Goal: Check status: Check status

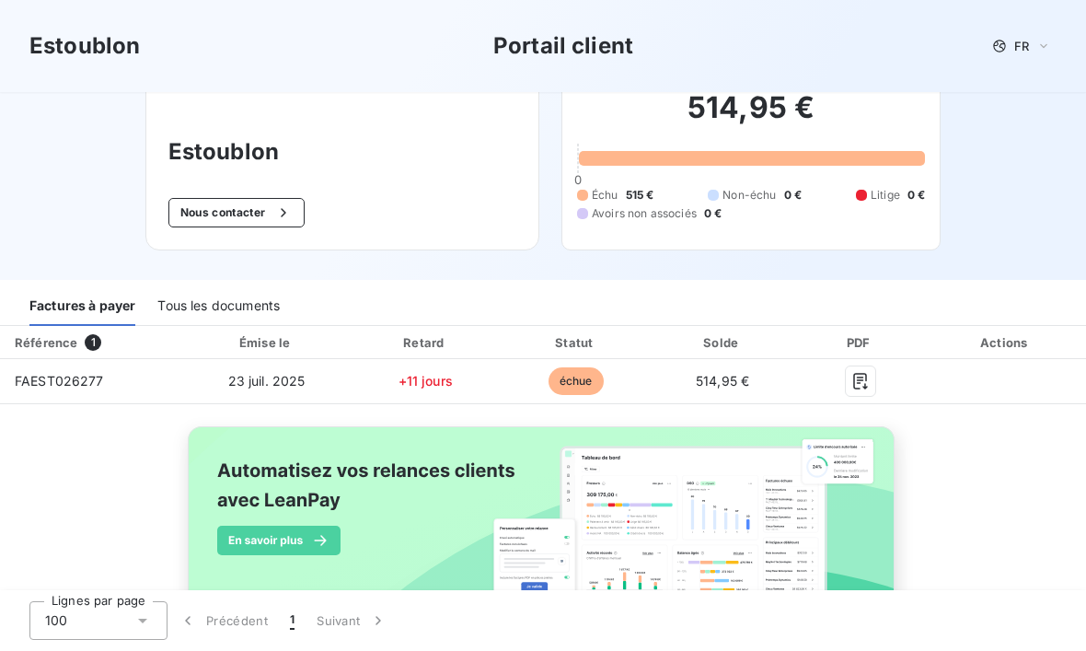
scroll to position [52, 0]
click at [870, 379] on icon "button" at bounding box center [860, 382] width 18 height 18
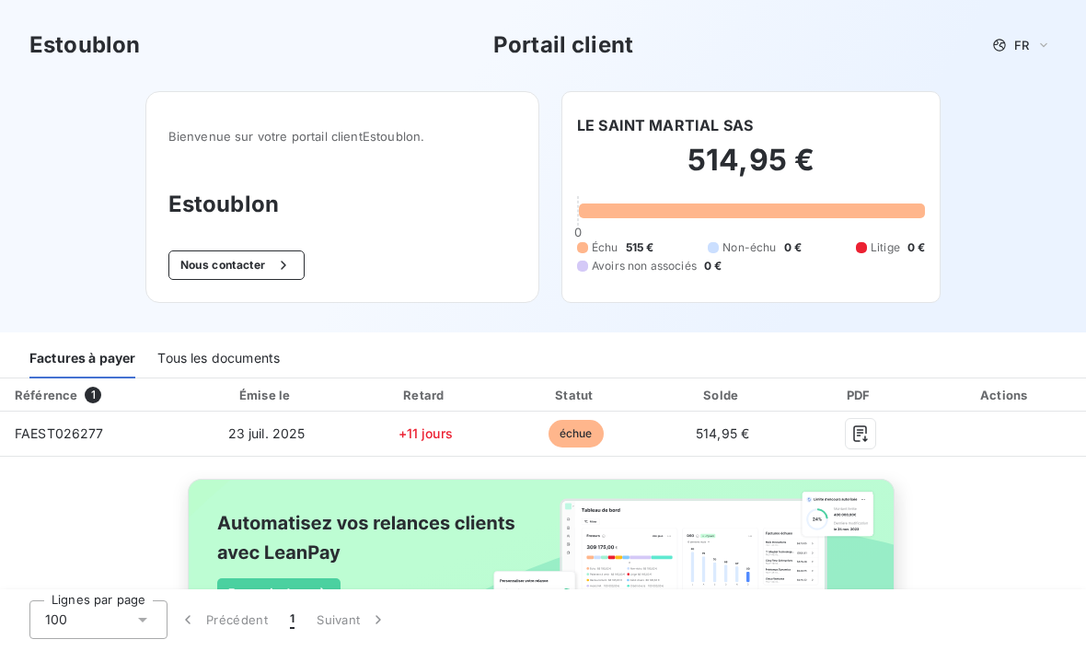
scroll to position [0, 0]
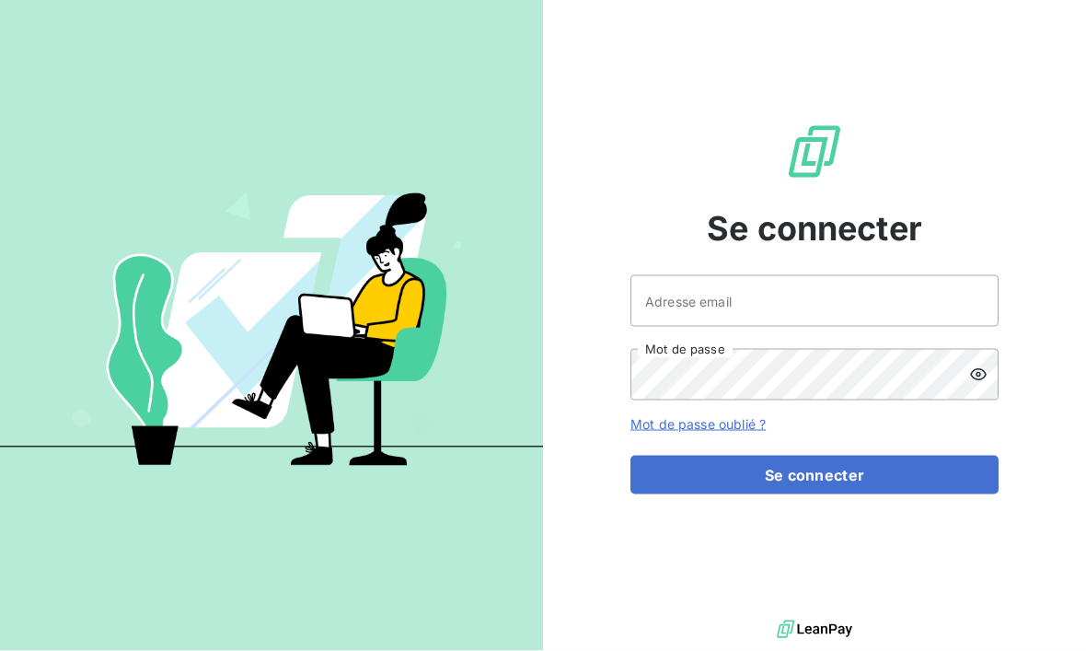
scroll to position [12, 0]
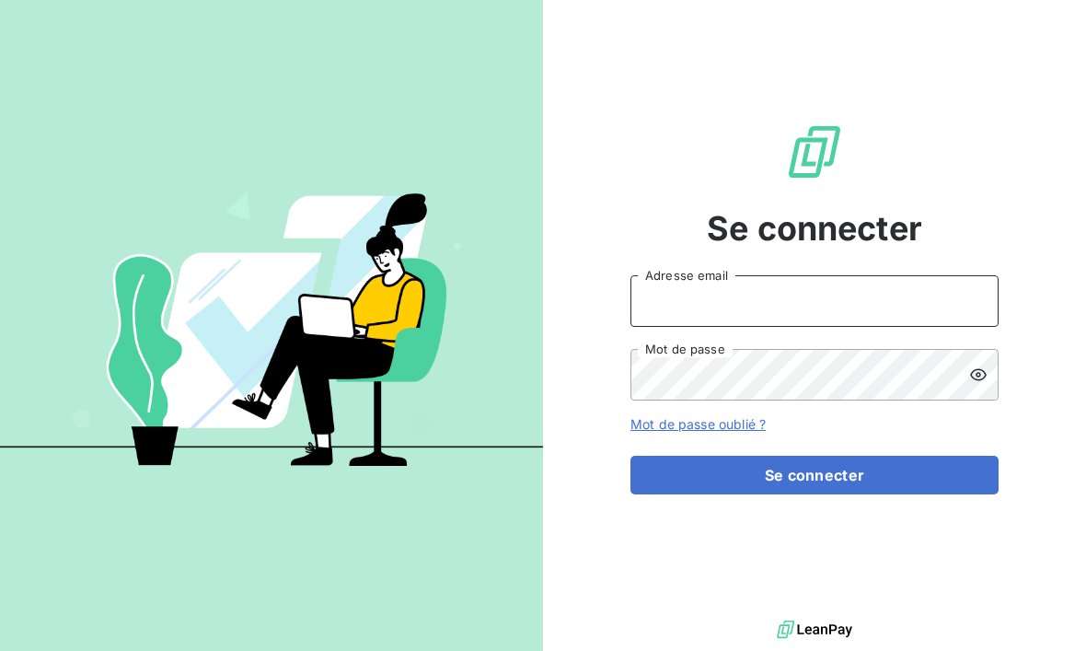
click at [728, 325] on input "Adresse email" at bounding box center [815, 301] width 368 height 52
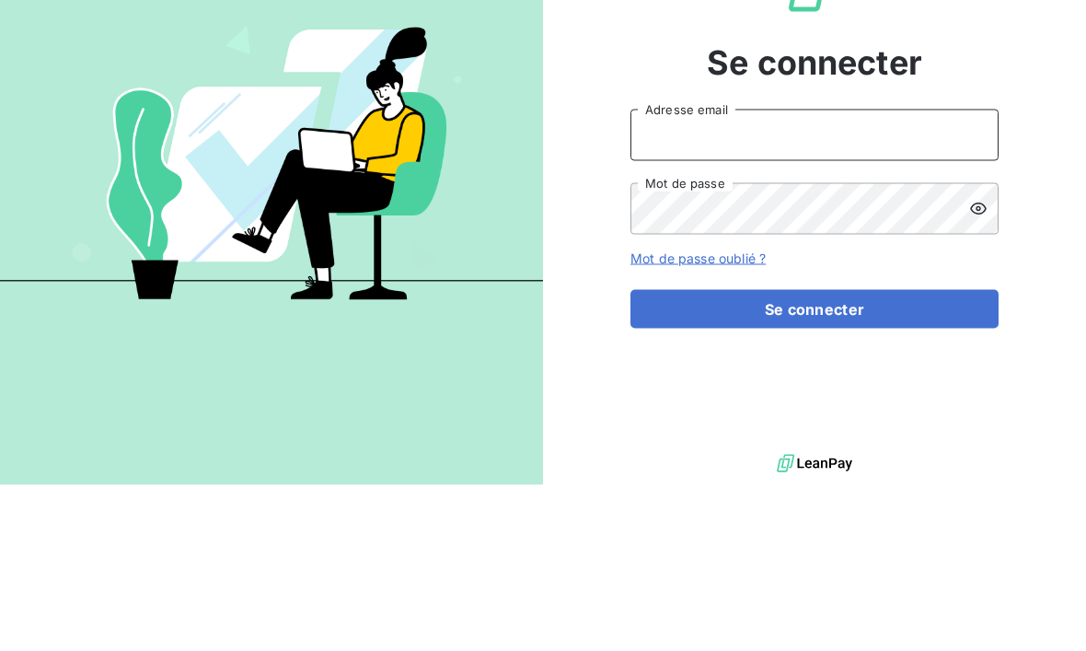
type input "[EMAIL_ADDRESS][DOMAIN_NAME]"
click at [815, 456] on button "Se connecter" at bounding box center [815, 475] width 368 height 39
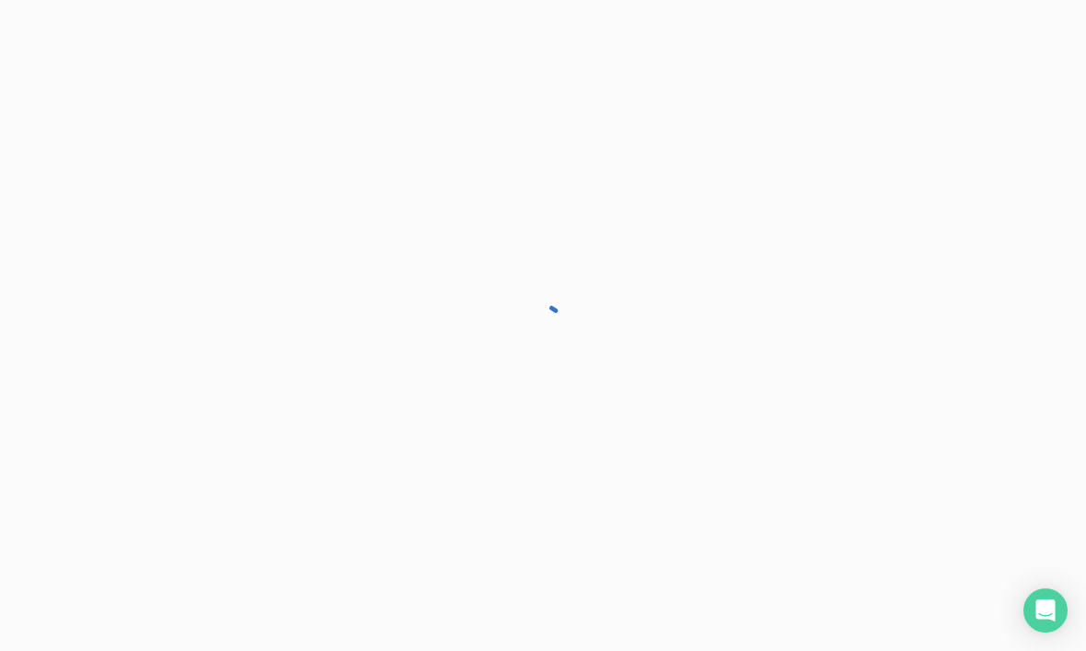
scroll to position [1, 0]
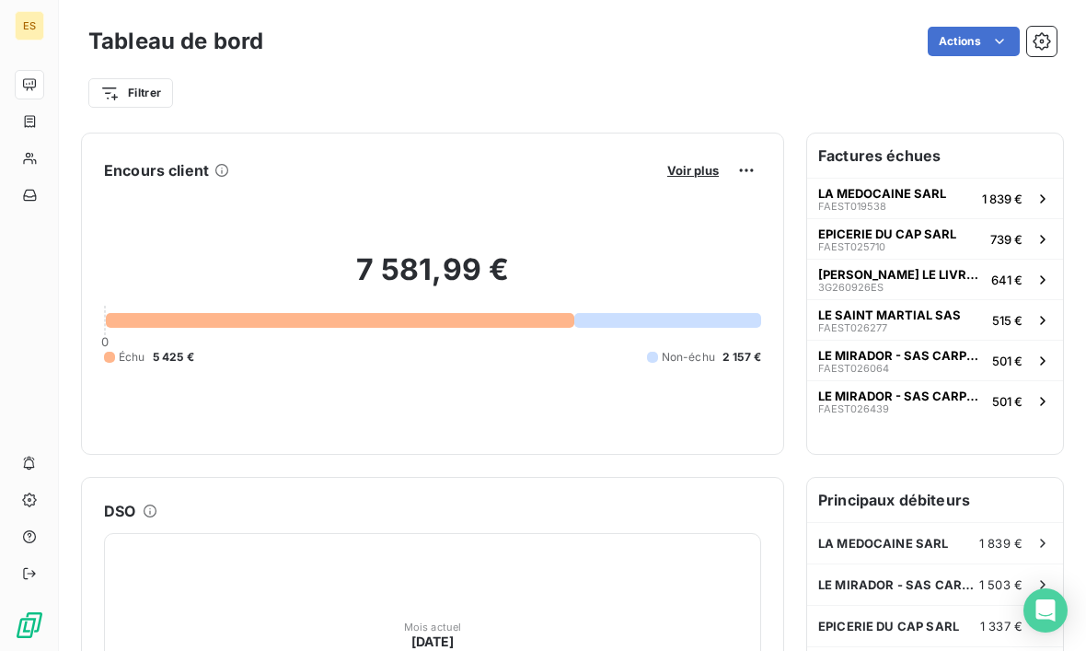
click at [1032, 237] on div "739 €" at bounding box center [1021, 239] width 62 height 18
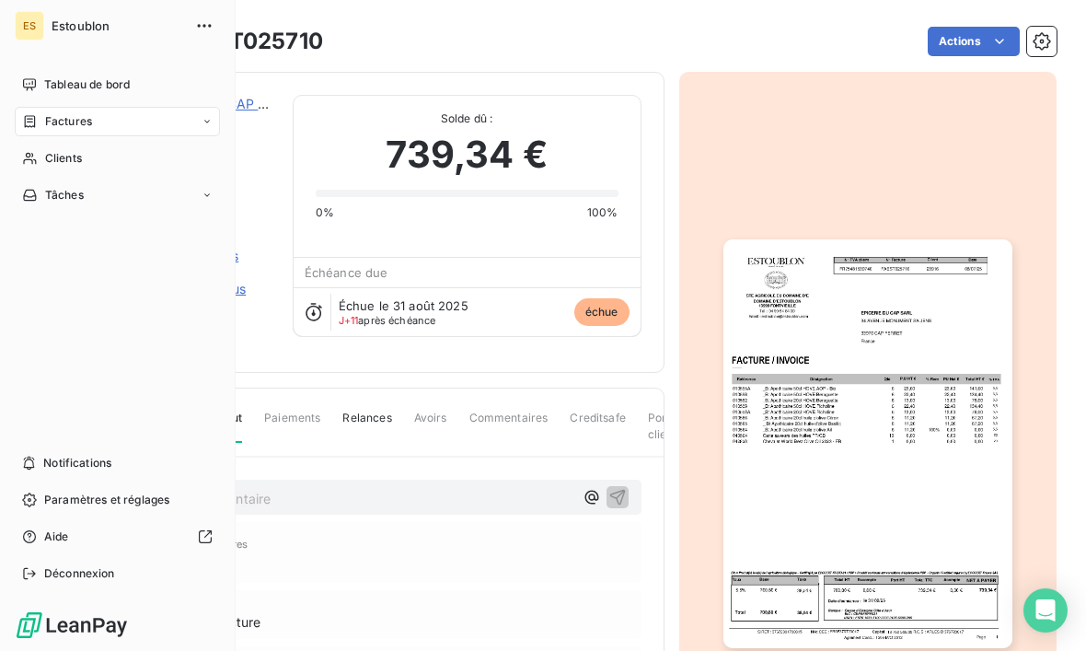
click at [213, 116] on div "Factures" at bounding box center [117, 121] width 205 height 29
click at [196, 154] on div "Factures" at bounding box center [128, 158] width 183 height 29
